Goal: Check status

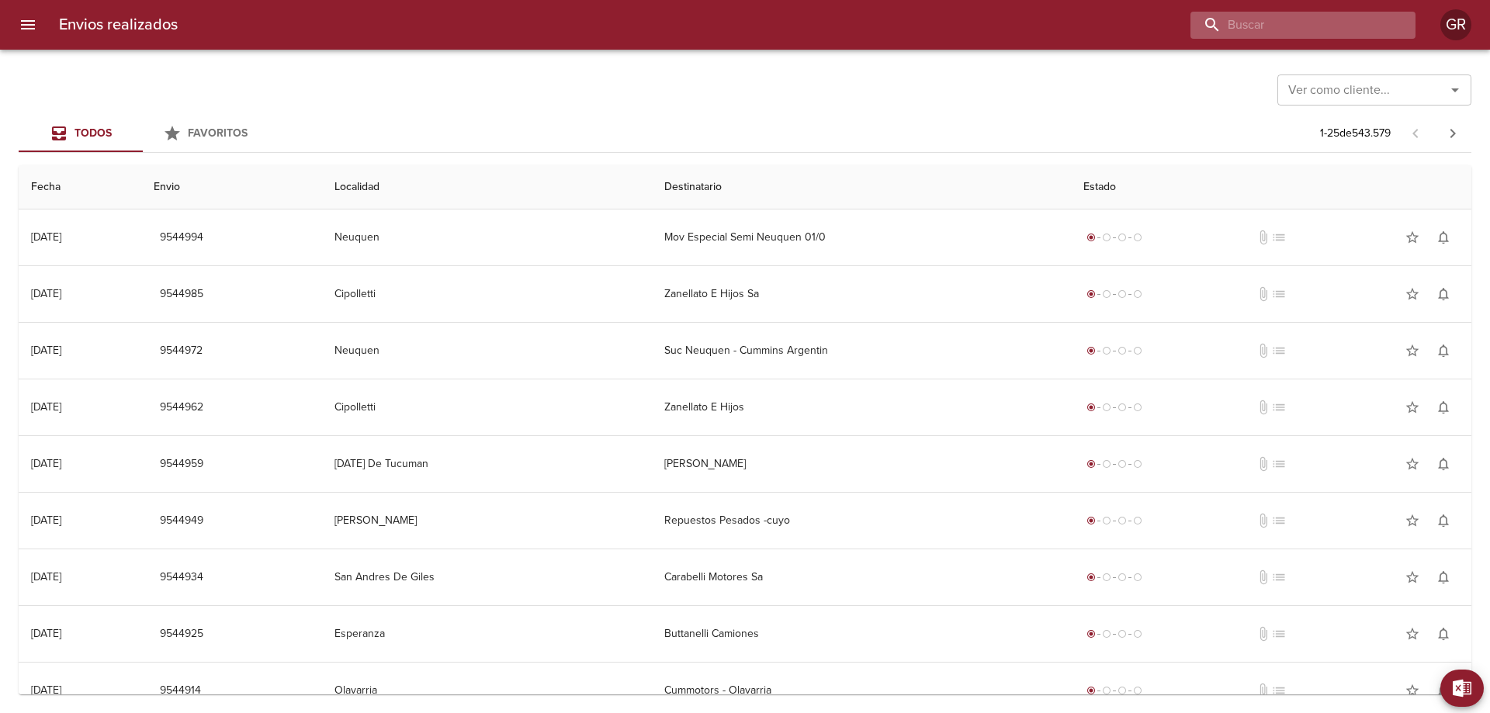
click at [1306, 26] on input "buscar" at bounding box center [1290, 25] width 199 height 27
paste input "9538852"
type input "9538852"
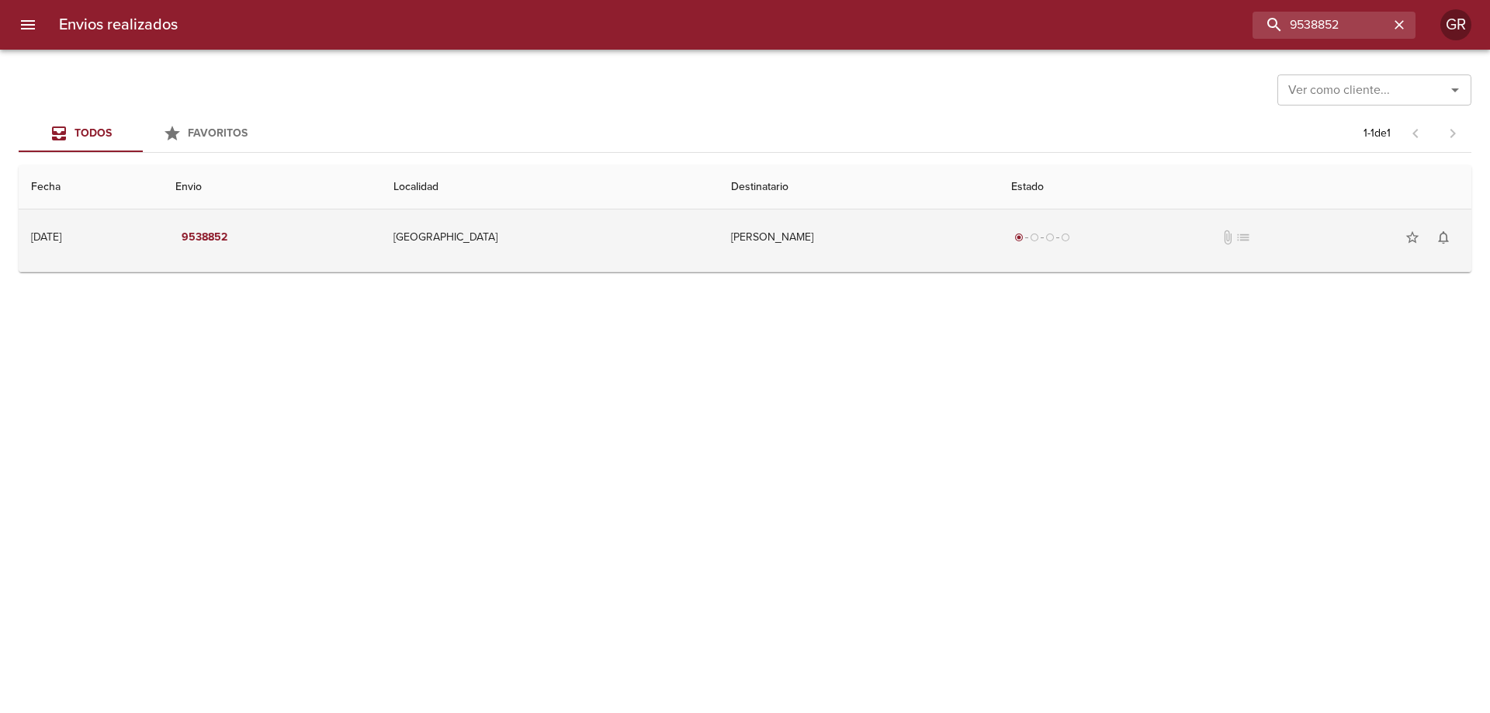
click at [719, 248] on td "[PERSON_NAME]" at bounding box center [859, 238] width 280 height 56
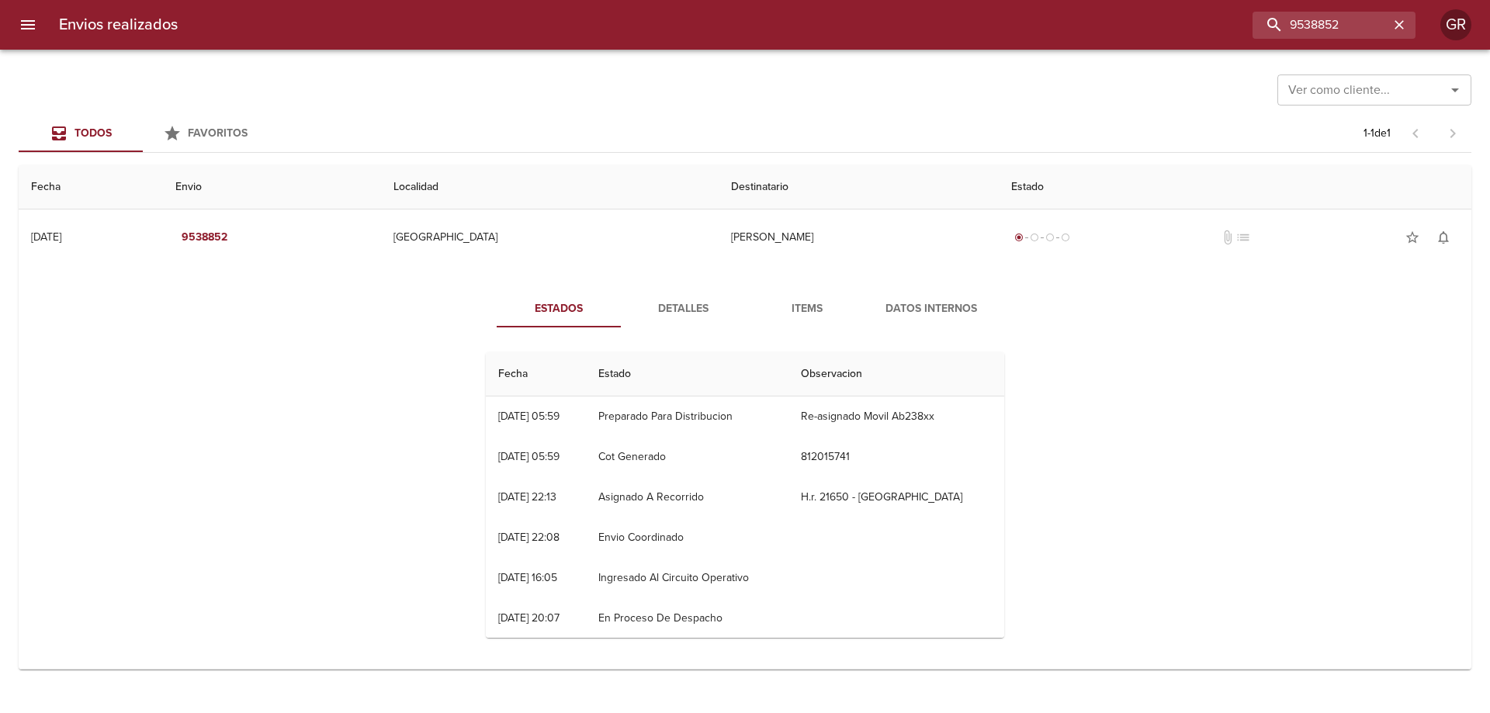
click at [682, 310] on span "Detalles" at bounding box center [683, 309] width 106 height 19
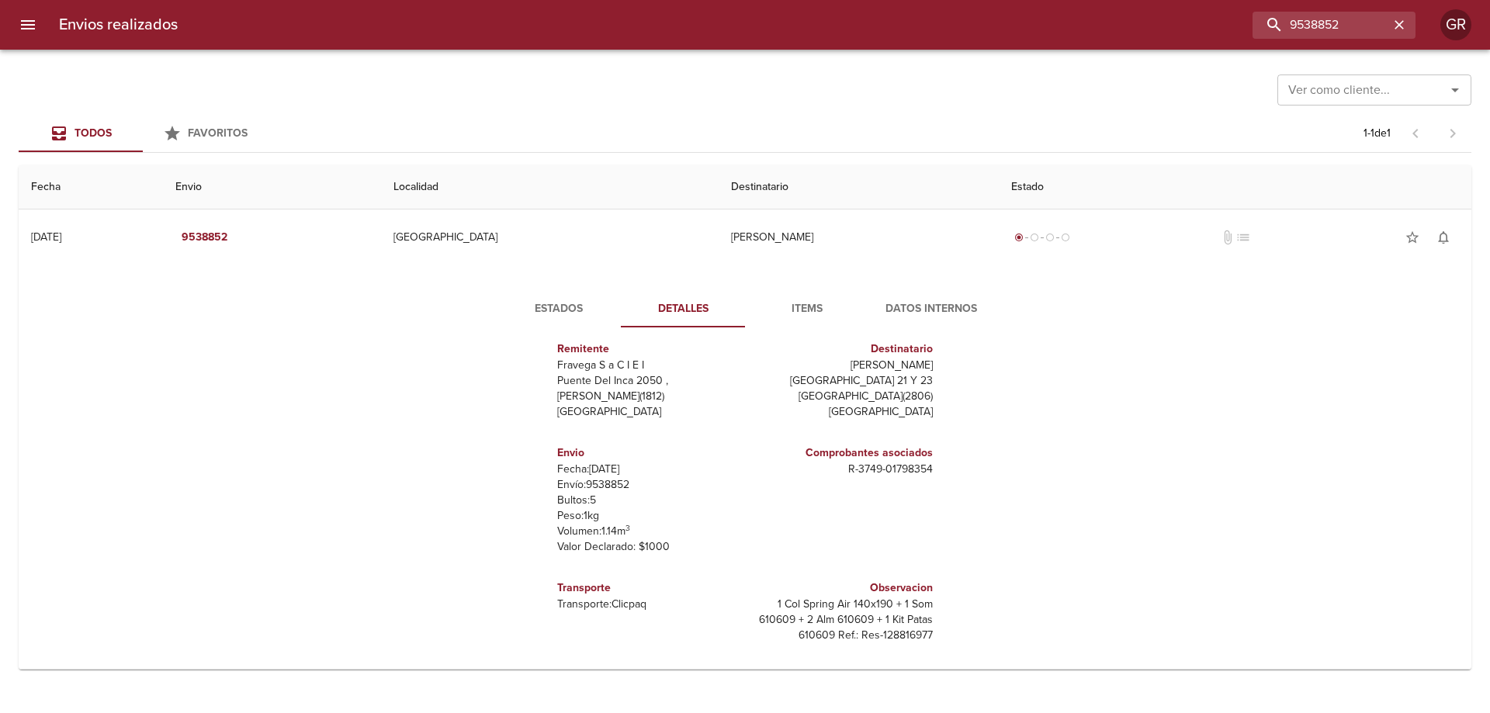
scroll to position [23, 0]
click at [823, 297] on button "Items" at bounding box center [807, 308] width 124 height 37
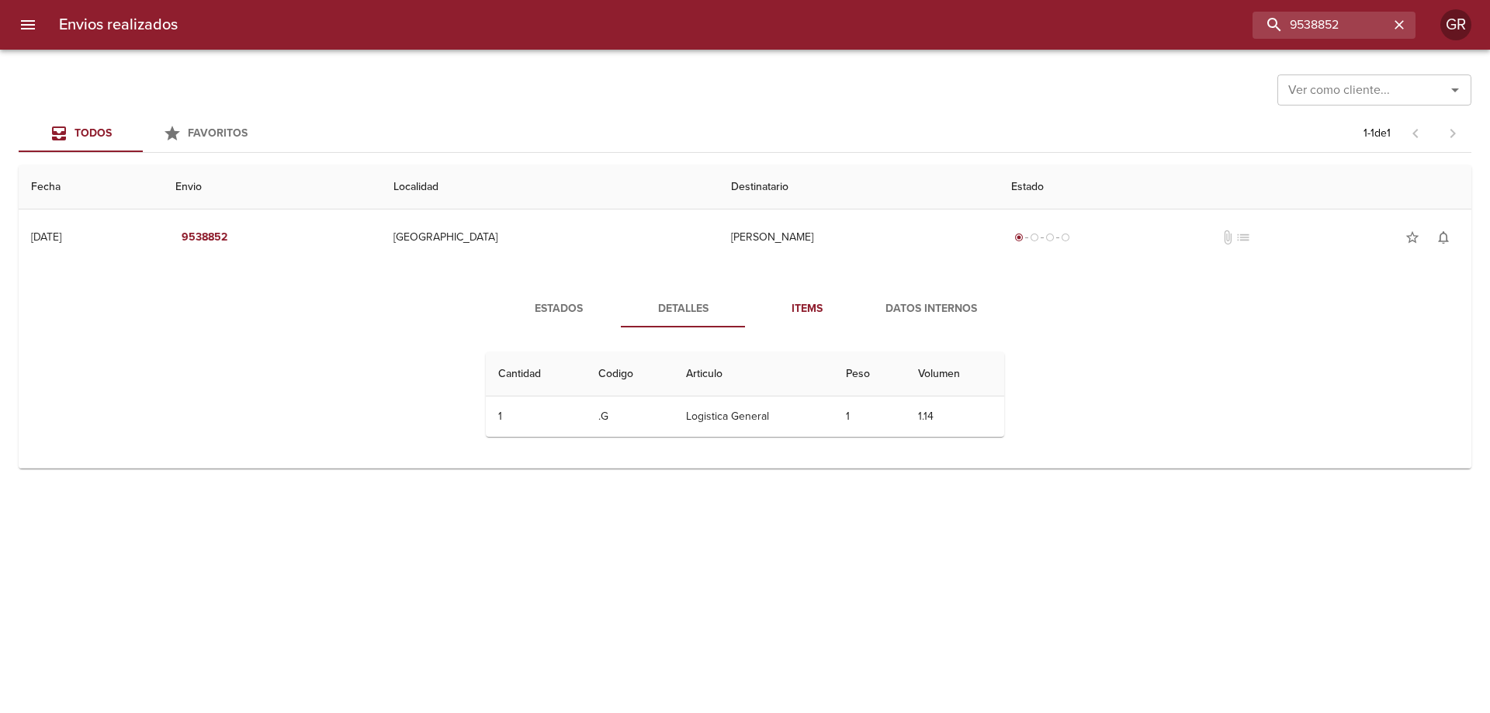
scroll to position [0, 0]
click at [927, 306] on span "Datos Internos" at bounding box center [932, 309] width 106 height 19
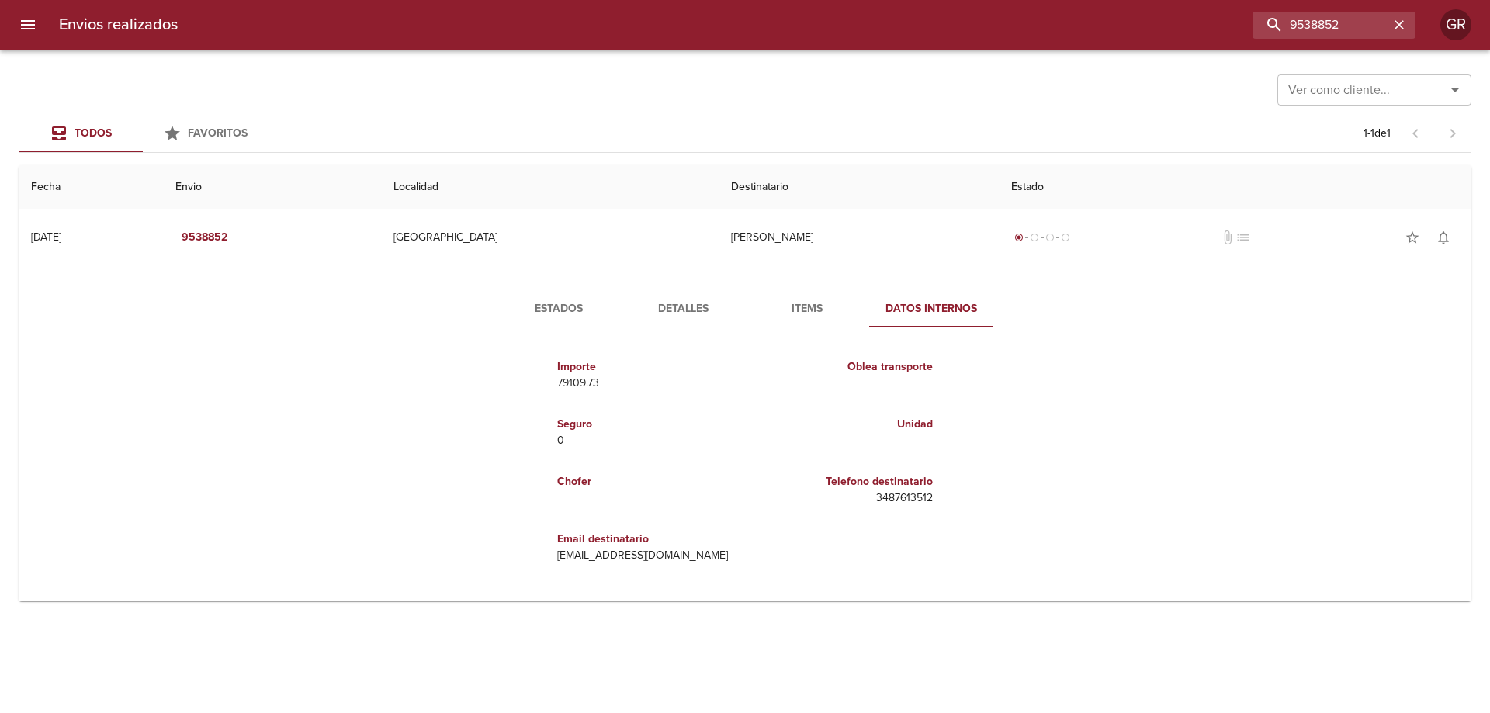
click at [682, 316] on button "Detalles" at bounding box center [683, 308] width 124 height 37
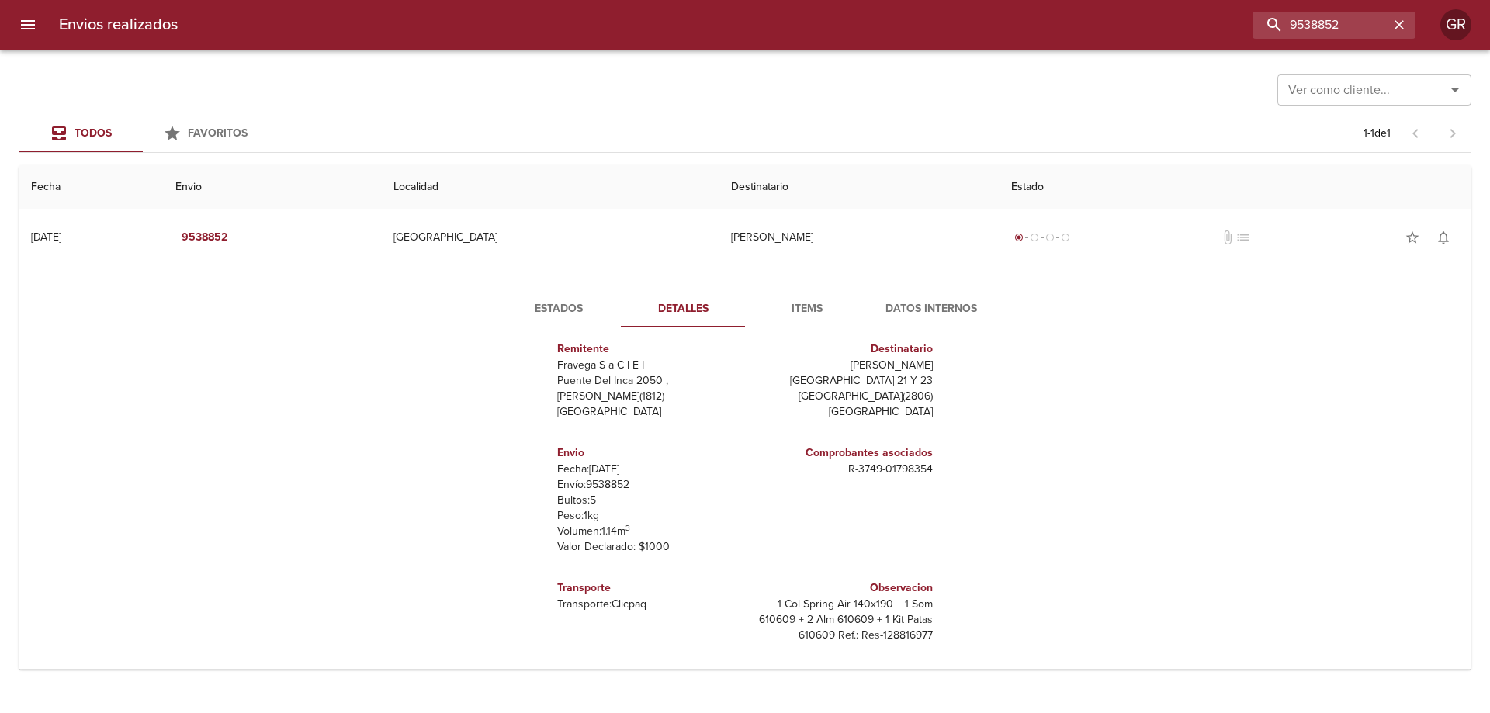
scroll to position [23, 0]
click at [557, 309] on span "Estados" at bounding box center [559, 309] width 106 height 19
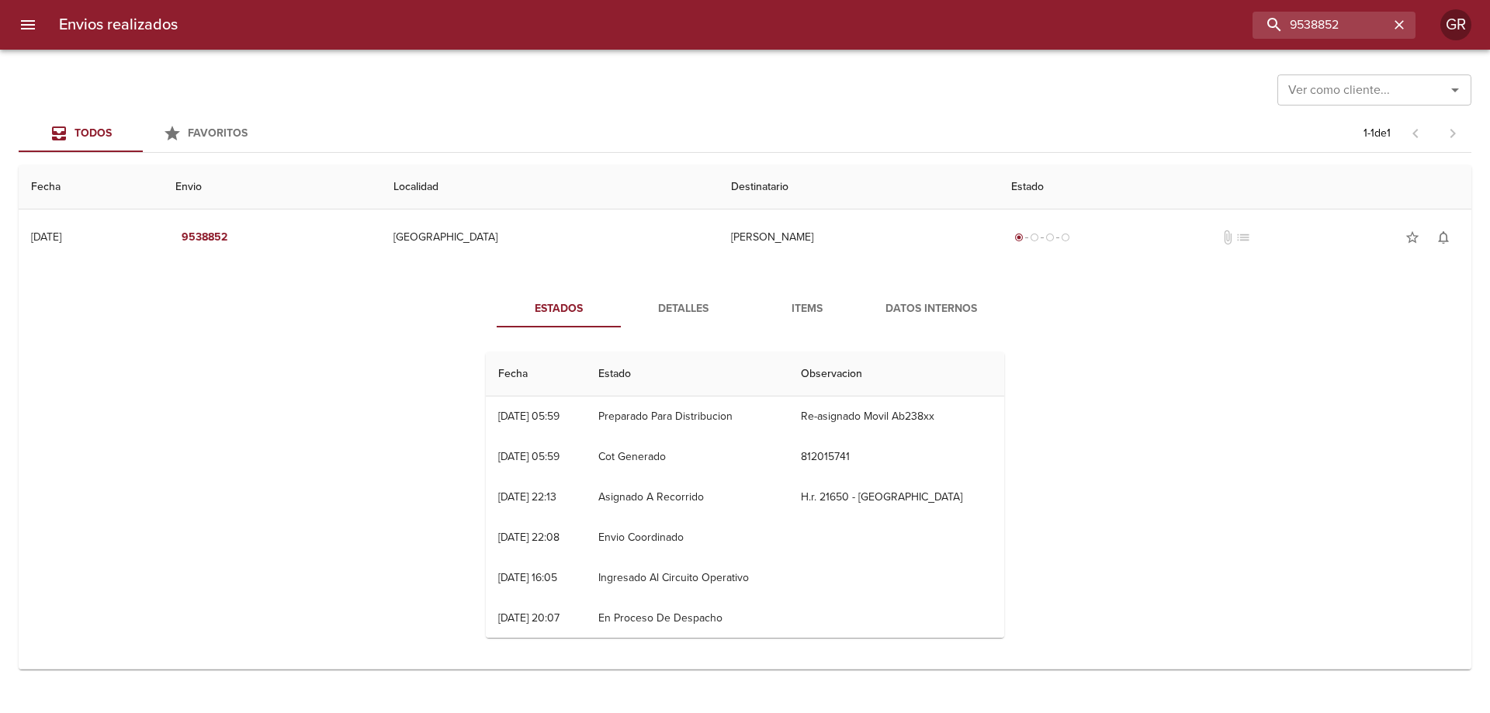
scroll to position [1, 0]
drag, startPoint x: 689, startPoint y: 314, endPoint x: 731, endPoint y: 307, distance: 43.4
click at [689, 314] on span "Detalles" at bounding box center [683, 309] width 106 height 19
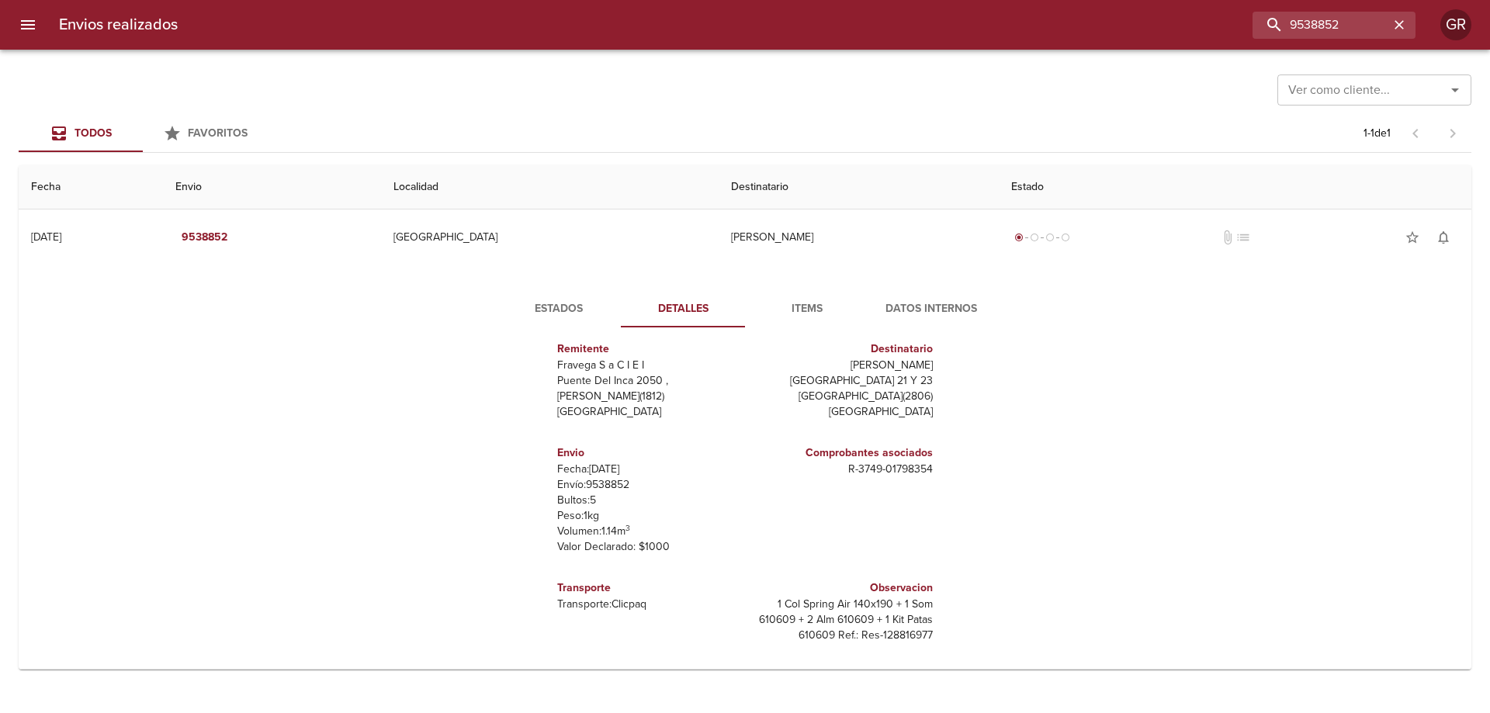
scroll to position [23, 0]
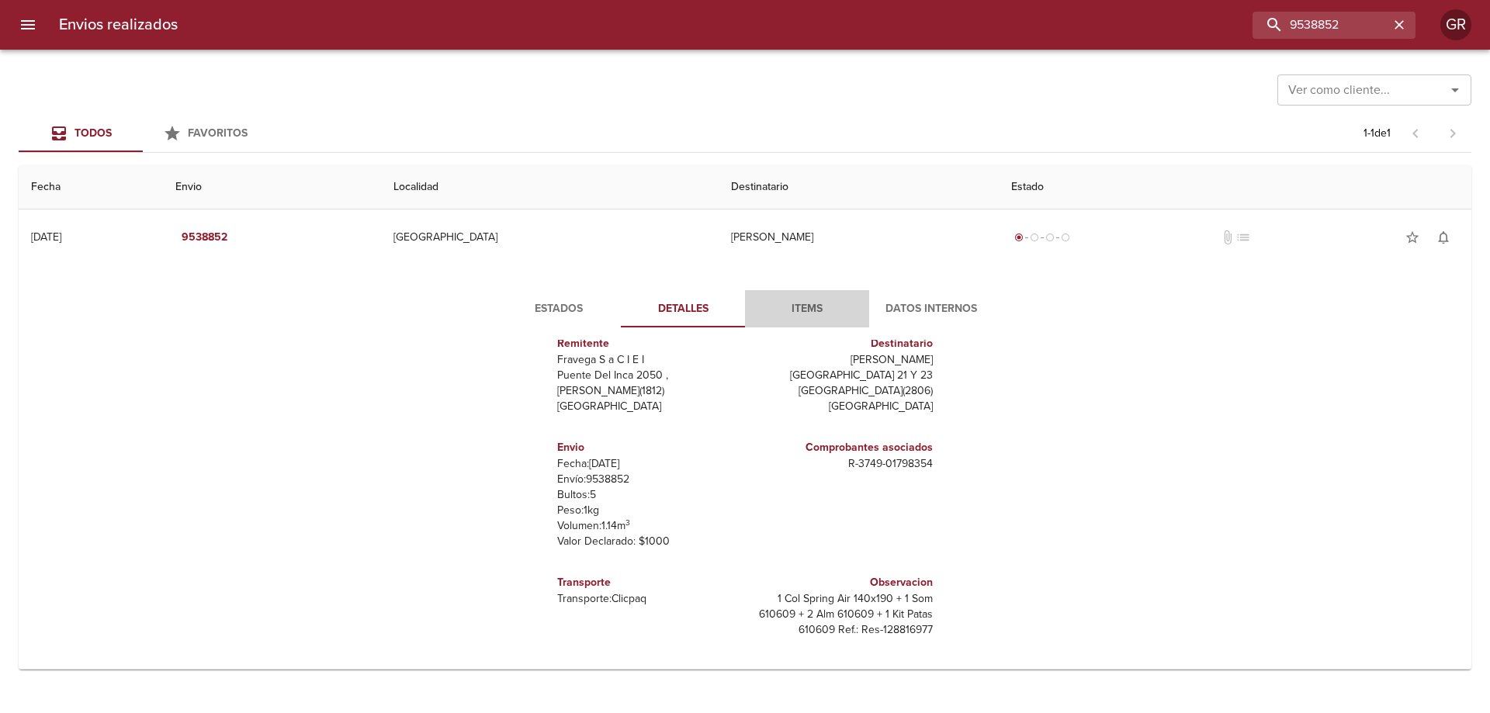
drag, startPoint x: 788, startPoint y: 306, endPoint x: 872, endPoint y: 306, distance: 84.6
click at [793, 306] on span "Items" at bounding box center [807, 309] width 106 height 19
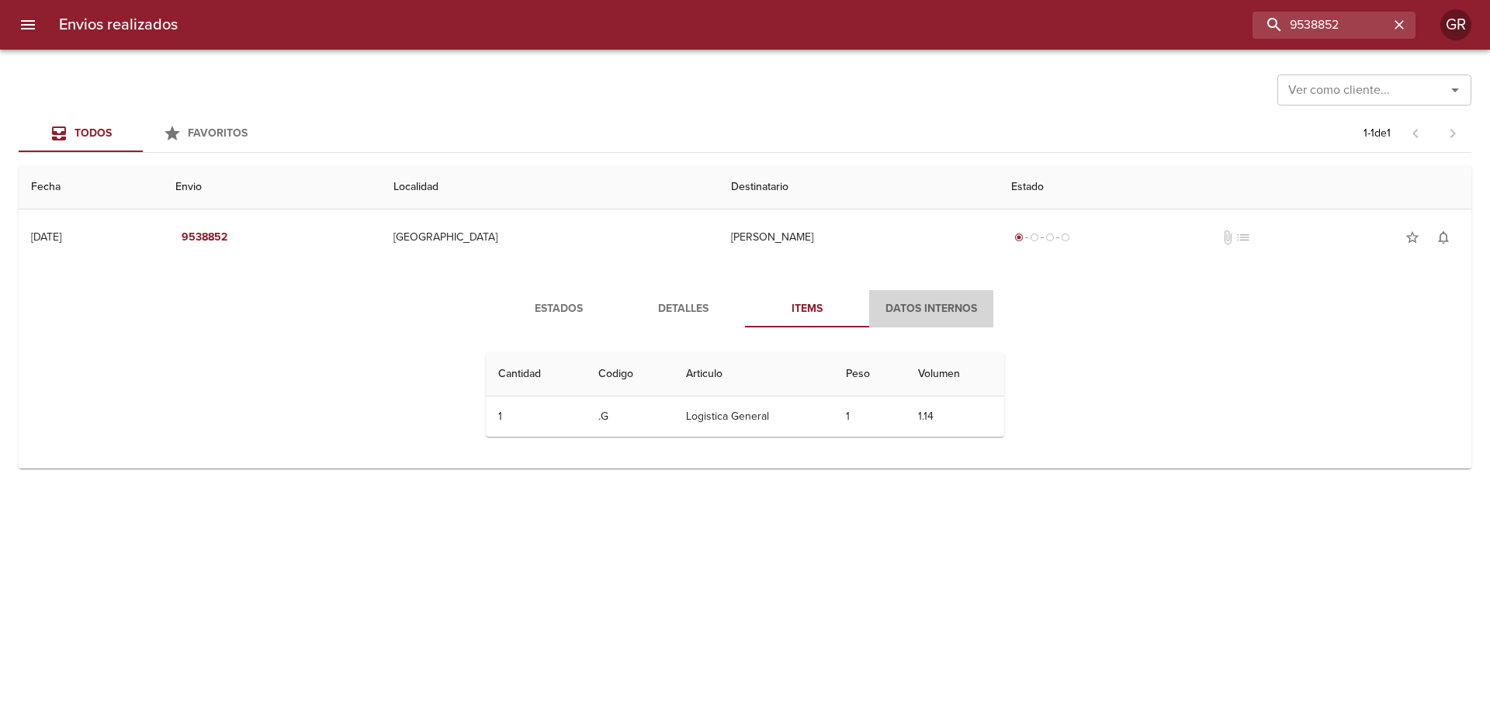
click at [914, 305] on span "Datos Internos" at bounding box center [932, 309] width 106 height 19
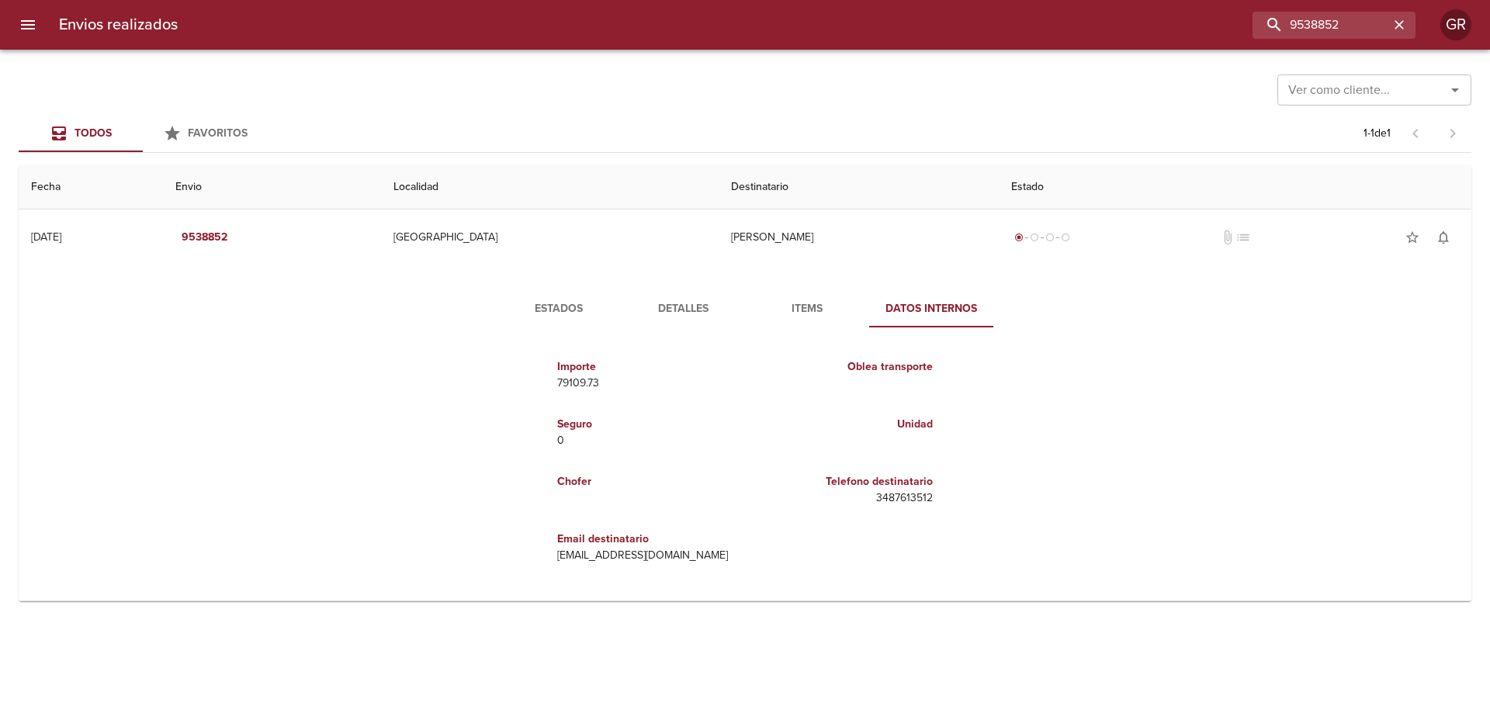
click at [911, 499] on p "3487613512" at bounding box center [842, 499] width 182 height 16
